Goal: Use online tool/utility: Utilize a website feature to perform a specific function

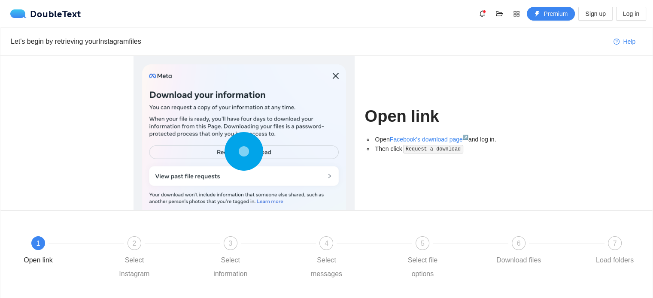
click at [270, 151] on div at bounding box center [244, 153] width 204 height 178
click at [240, 154] on circle at bounding box center [244, 151] width 12 height 12
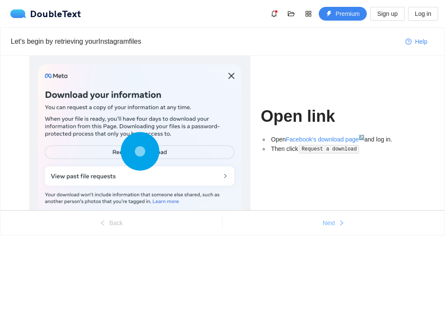
click at [331, 223] on span "Next" at bounding box center [328, 222] width 12 height 9
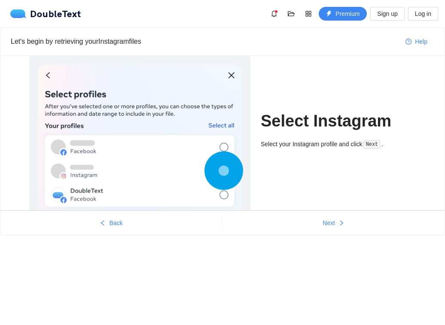
click at [224, 173] on circle at bounding box center [223, 171] width 10 height 10
click at [328, 220] on span "Next" at bounding box center [328, 222] width 12 height 9
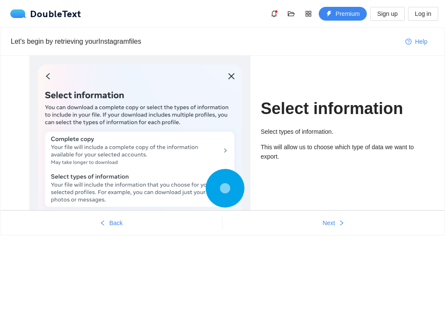
click at [224, 187] on circle at bounding box center [225, 189] width 12 height 12
click at [335, 224] on button "Next" at bounding box center [333, 223] width 222 height 14
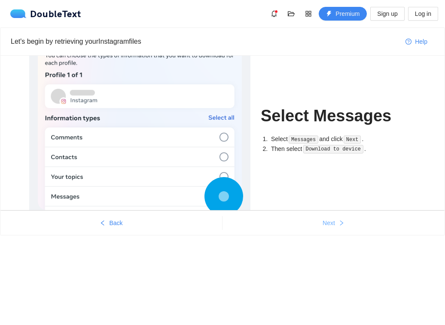
click at [332, 224] on span "Next" at bounding box center [328, 222] width 12 height 9
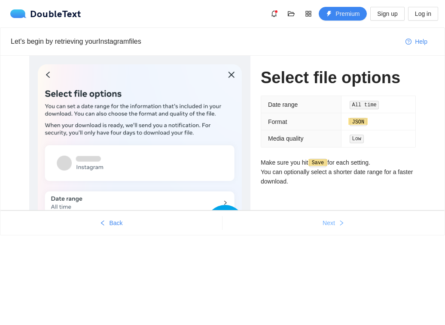
click at [331, 223] on span "Next" at bounding box center [328, 222] width 12 height 9
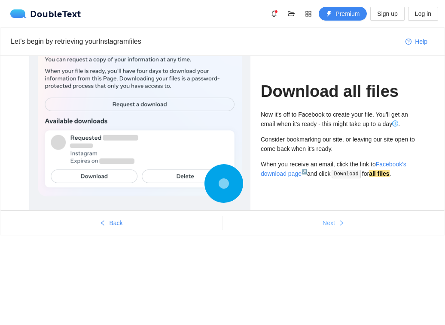
click at [331, 223] on span "Next" at bounding box center [328, 222] width 12 height 9
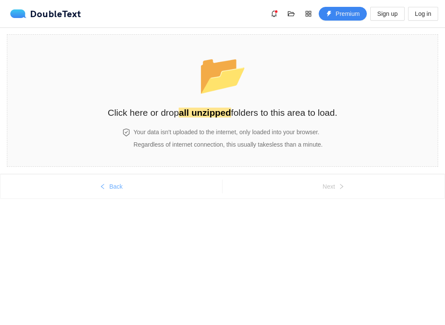
click at [115, 184] on span "Back" at bounding box center [115, 186] width 13 height 9
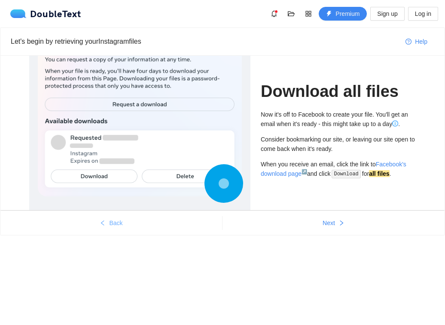
click at [110, 223] on span "Back" at bounding box center [115, 222] width 13 height 9
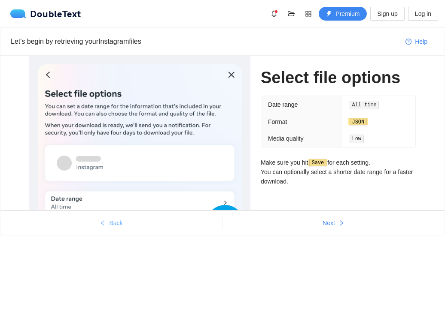
click at [110, 223] on span "Back" at bounding box center [115, 222] width 13 height 9
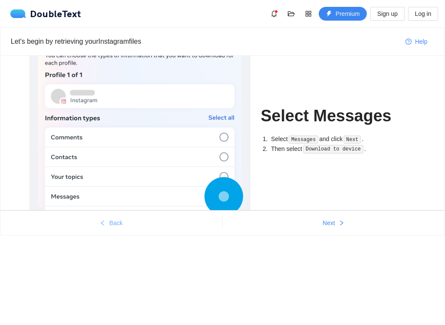
click at [110, 223] on span "Back" at bounding box center [115, 222] width 13 height 9
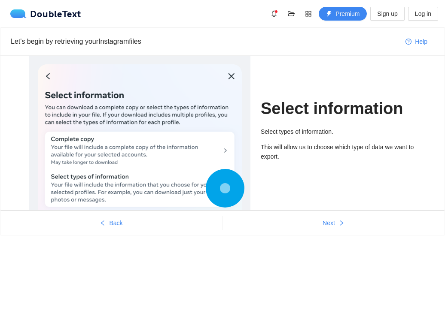
click at [129, 230] on ul "Back Next" at bounding box center [222, 223] width 444 height 24
click at [118, 227] on button "Back" at bounding box center [110, 223] width 221 height 14
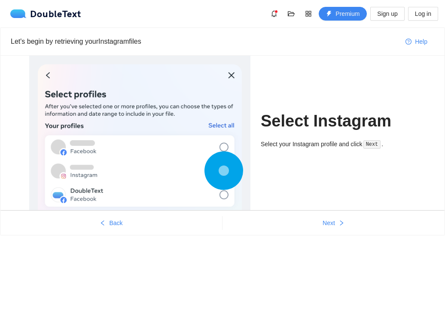
drag, startPoint x: 118, startPoint y: 227, endPoint x: 97, endPoint y: 214, distance: 24.9
drag, startPoint x: 97, startPoint y: 214, endPoint x: 101, endPoint y: 236, distance: 22.7
drag, startPoint x: 101, startPoint y: 236, endPoint x: 112, endPoint y: 259, distance: 24.6
drag, startPoint x: 112, startPoint y: 259, endPoint x: 330, endPoint y: 172, distance: 235.2
click at [330, 172] on div "Select Instagram Select your Instagram profile and click Next ." at bounding box center [338, 133] width 155 height 155
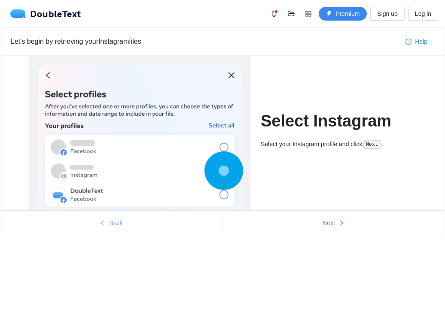
click at [106, 225] on icon "left" at bounding box center [103, 223] width 6 height 6
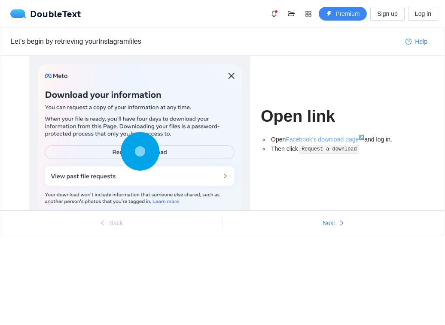
click at [321, 140] on link "Facebook's download page ↗" at bounding box center [324, 139] width 79 height 7
click at [339, 221] on icon "right" at bounding box center [341, 223] width 6 height 6
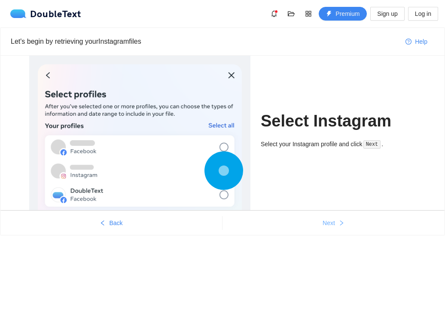
click at [336, 221] on button "Next" at bounding box center [333, 223] width 222 height 14
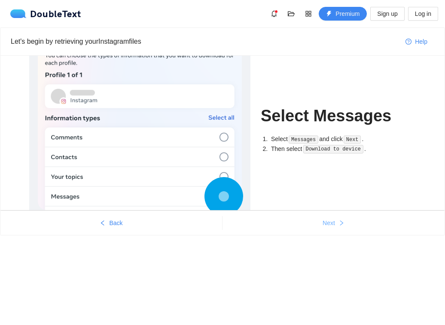
click at [336, 221] on button "Next" at bounding box center [333, 223] width 222 height 14
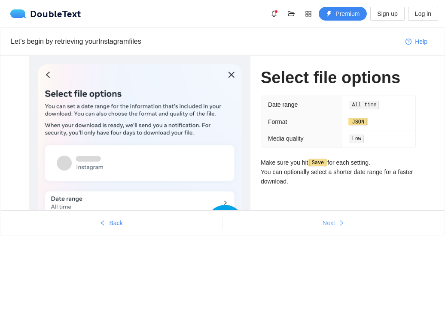
click at [336, 221] on button "Next" at bounding box center [333, 223] width 222 height 14
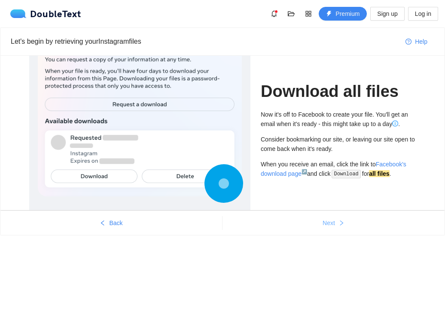
click at [336, 222] on button "Next" at bounding box center [333, 223] width 222 height 14
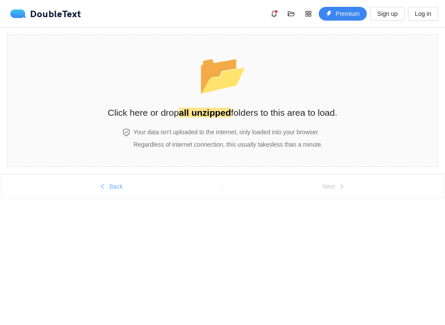
click at [115, 185] on span "Back" at bounding box center [115, 186] width 13 height 9
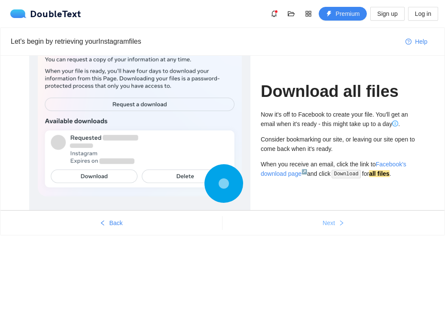
click at [334, 224] on span "Next" at bounding box center [328, 222] width 12 height 9
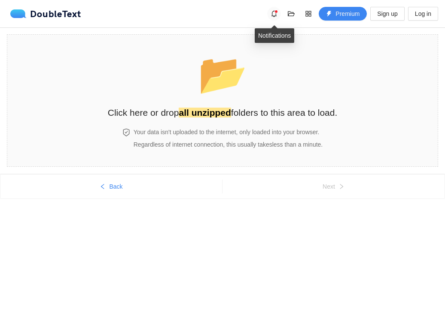
click at [274, 13] on icon "bell" at bounding box center [273, 13] width 7 height 7
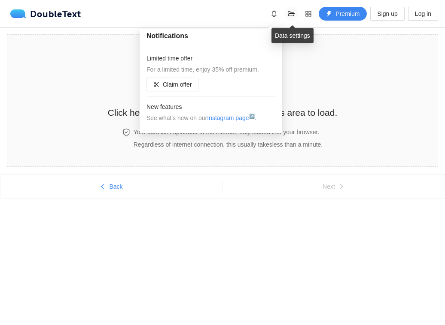
click at [295, 13] on span "folder-open" at bounding box center [291, 13] width 13 height 7
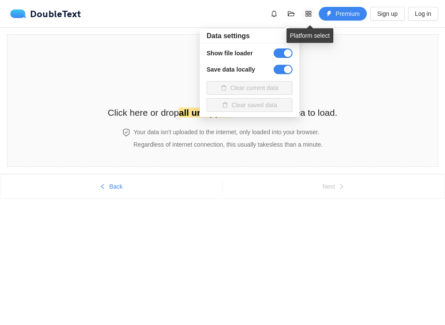
click at [307, 15] on icon "appstore" at bounding box center [308, 13] width 7 height 7
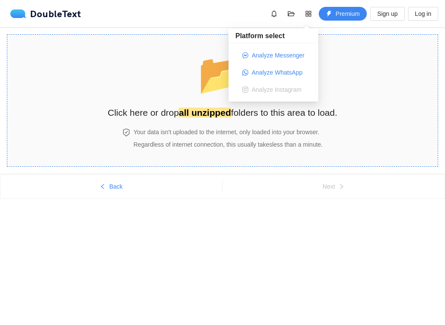
click at [367, 65] on section "📂 Click here or drop all unzipped folders to this area to load. Your data isn't…" at bounding box center [222, 100] width 431 height 133
